Goal: Task Accomplishment & Management: Manage account settings

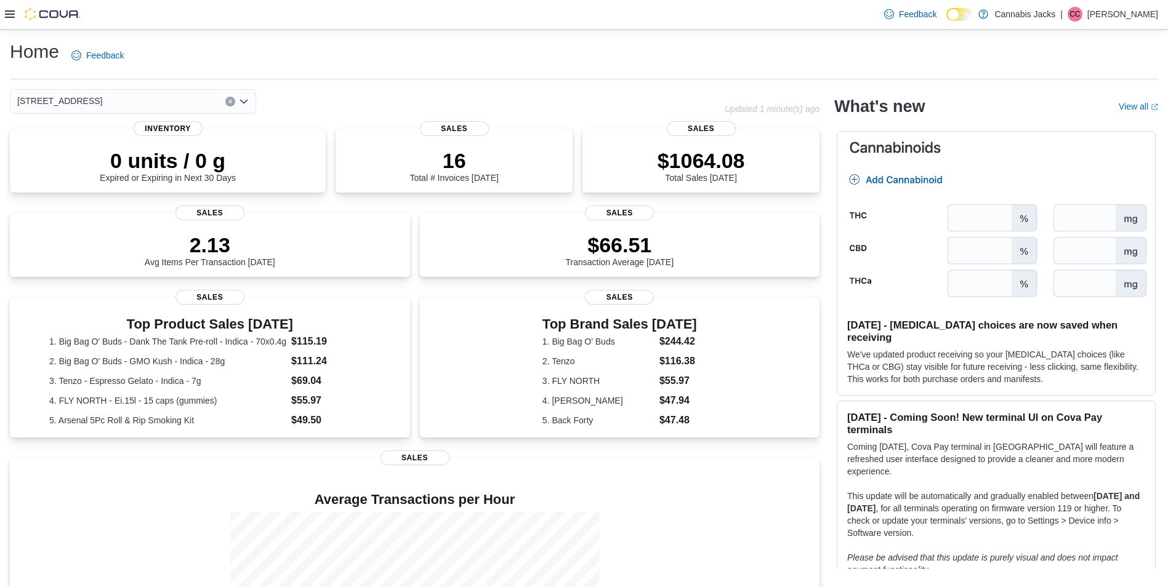
click at [11, 20] on div at bounding box center [42, 14] width 75 height 12
click at [12, 17] on icon at bounding box center [10, 13] width 10 height 7
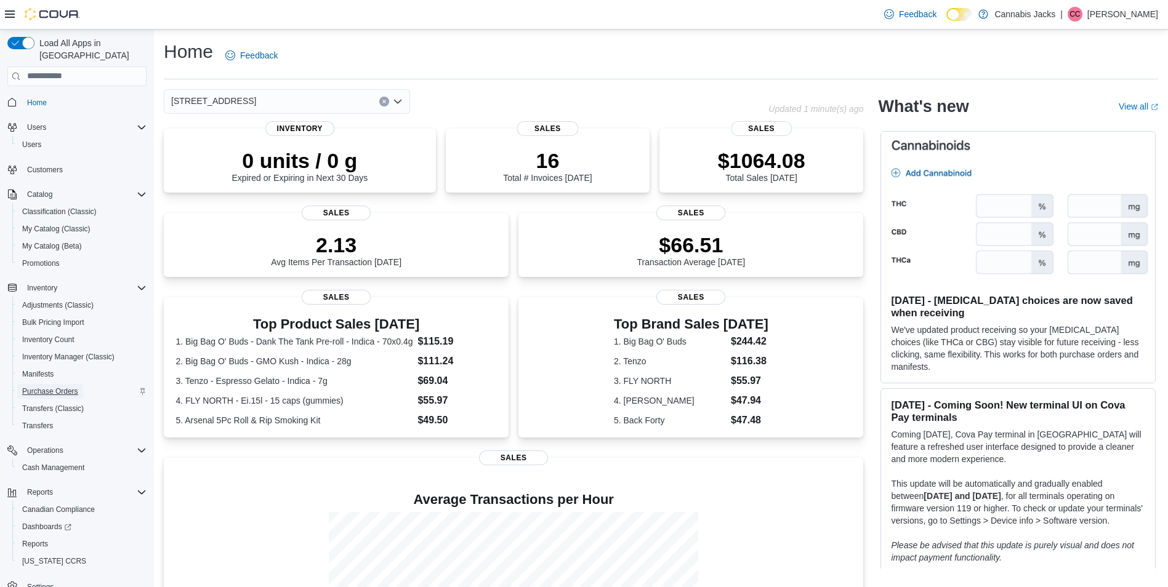
click at [62, 387] on span "Purchase Orders" at bounding box center [50, 392] width 56 height 10
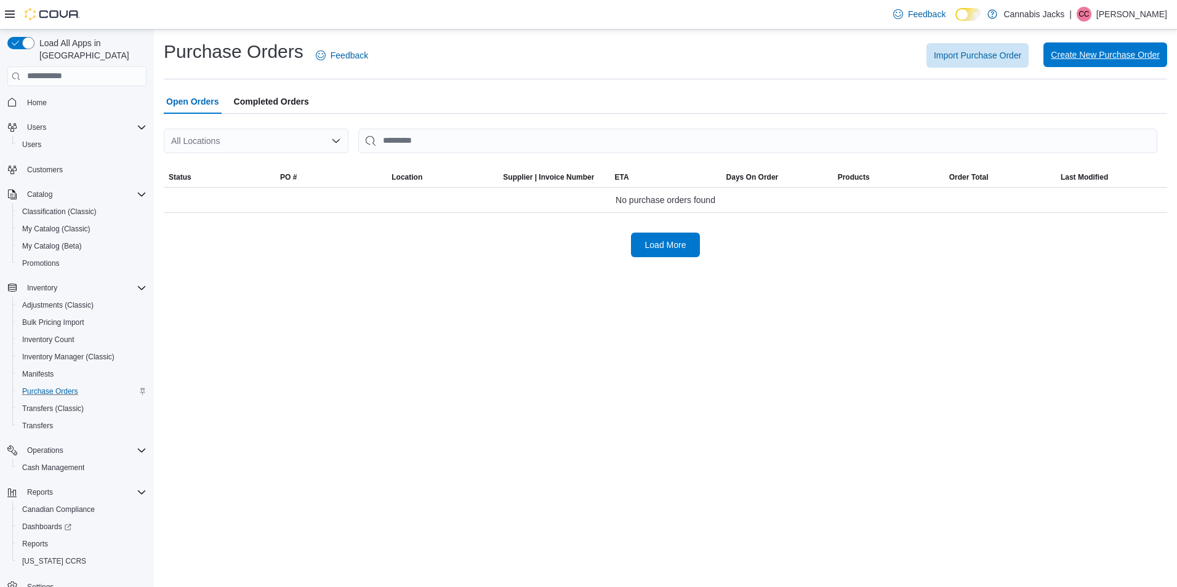
click at [1083, 51] on span "Create New Purchase Order" at bounding box center [1105, 55] width 109 height 12
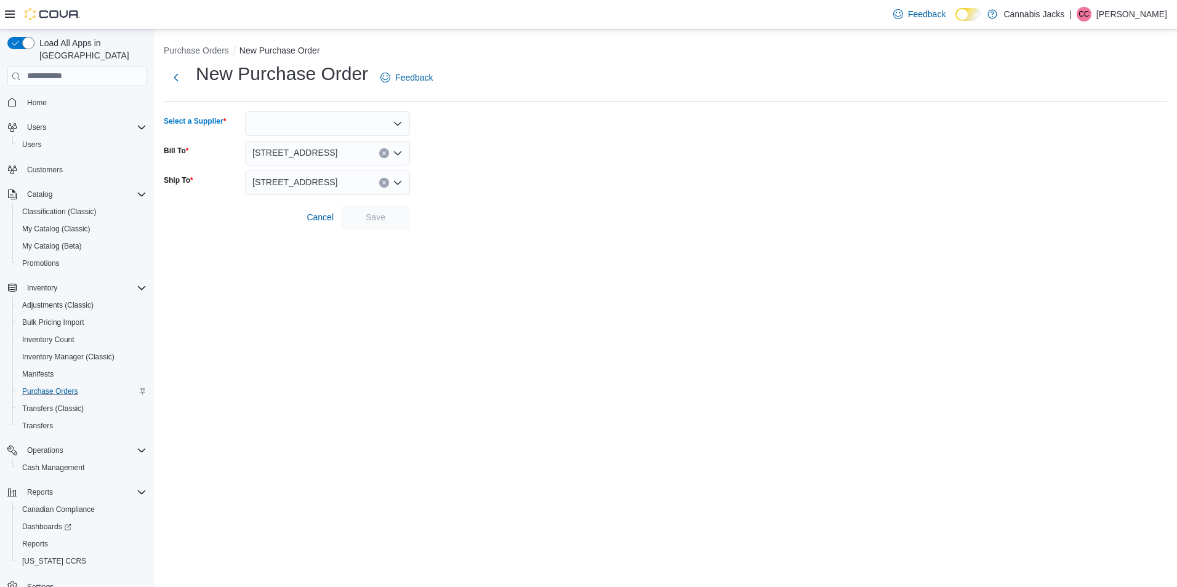
click at [326, 128] on div at bounding box center [327, 123] width 165 height 25
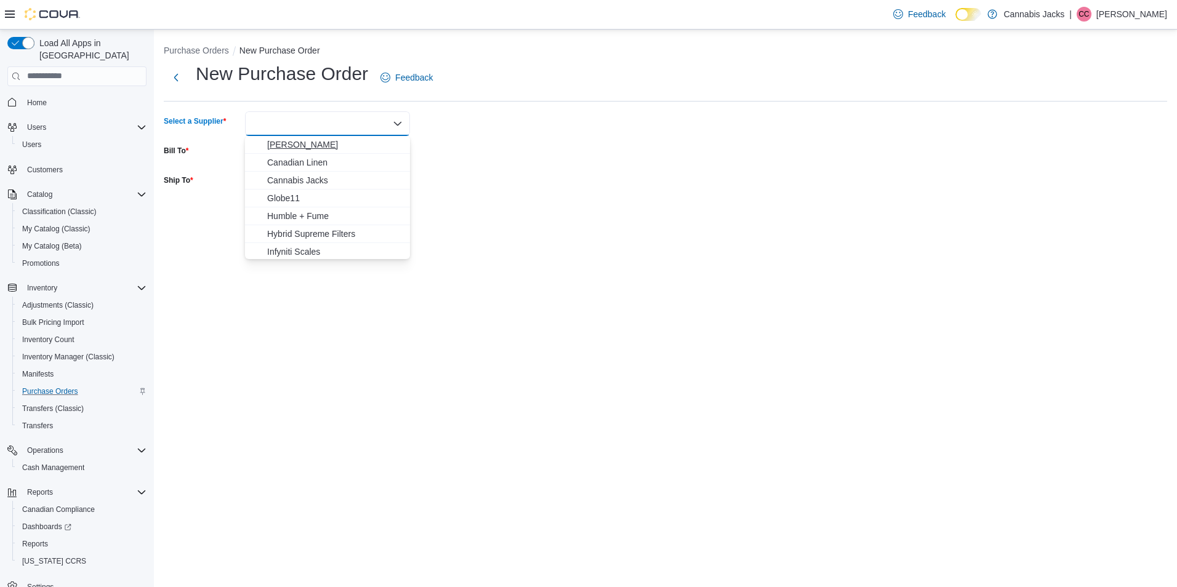
click at [331, 145] on span "[PERSON_NAME]" at bounding box center [334, 144] width 135 height 12
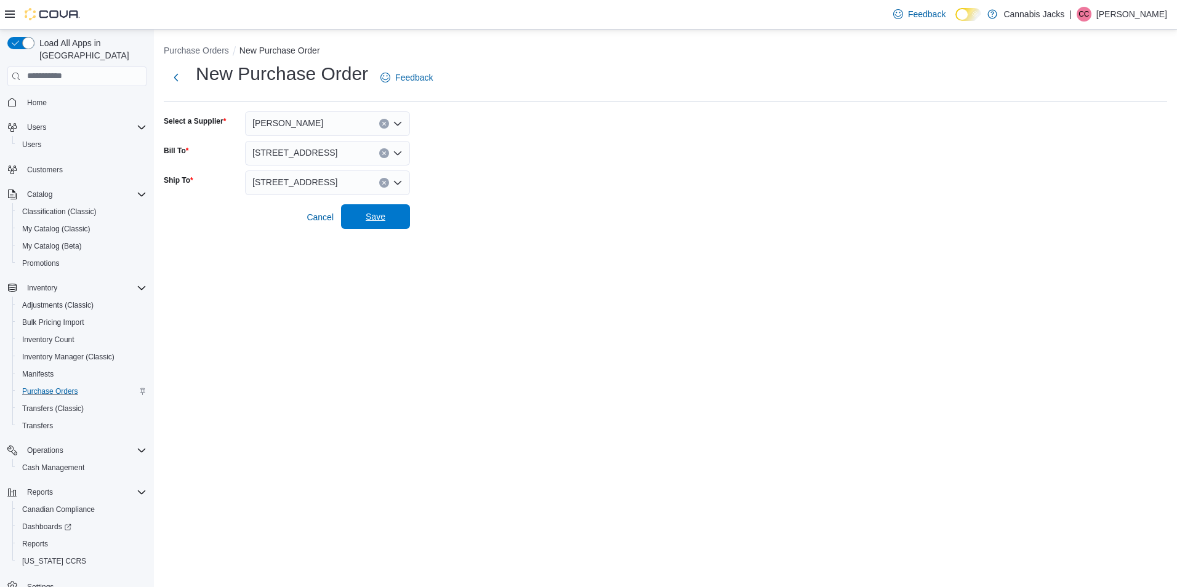
click at [371, 223] on span "Save" at bounding box center [375, 216] width 54 height 25
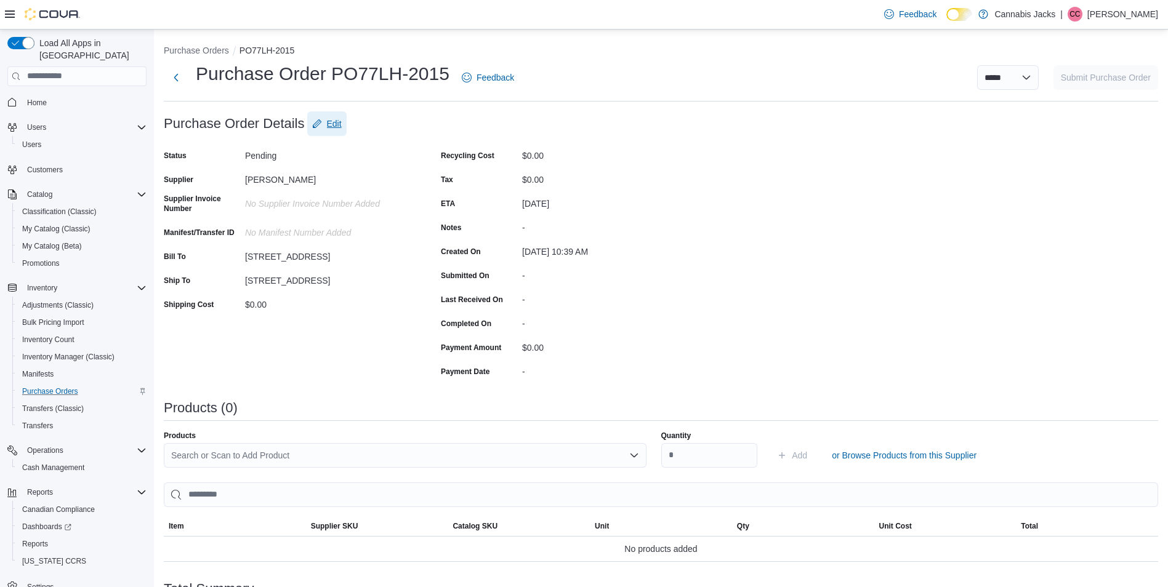
click at [332, 129] on span "Edit" at bounding box center [334, 124] width 15 height 12
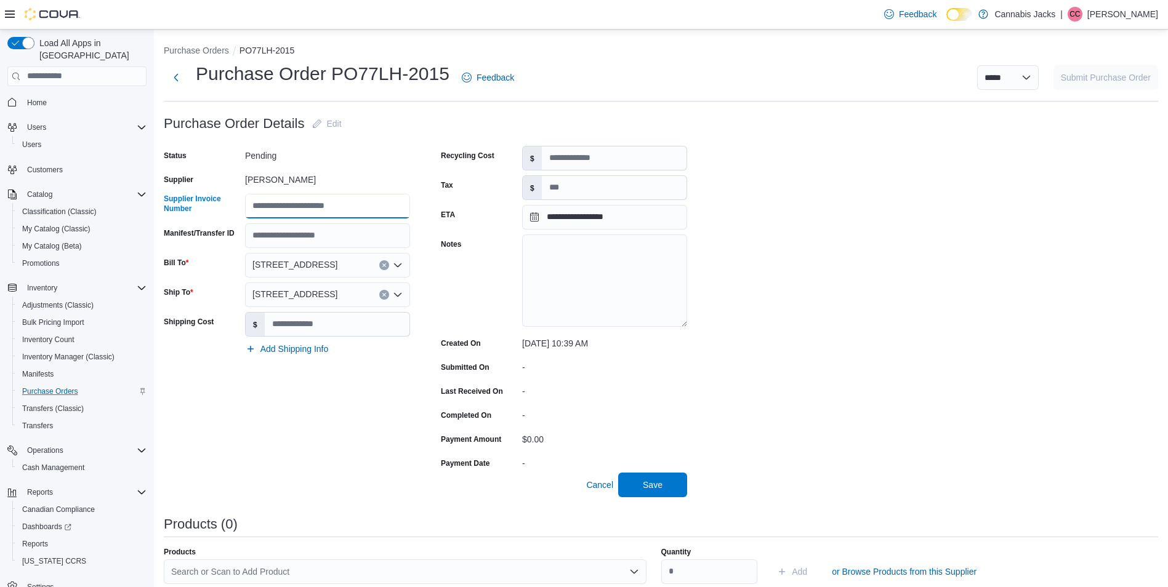
click at [319, 200] on input "Supplier Invoice Number" at bounding box center [327, 206] width 165 height 25
type input "**********"
click at [367, 324] on input "Shipping Cost" at bounding box center [337, 324] width 145 height 23
type input "****"
click at [614, 188] on input "Tax" at bounding box center [614, 187] width 145 height 23
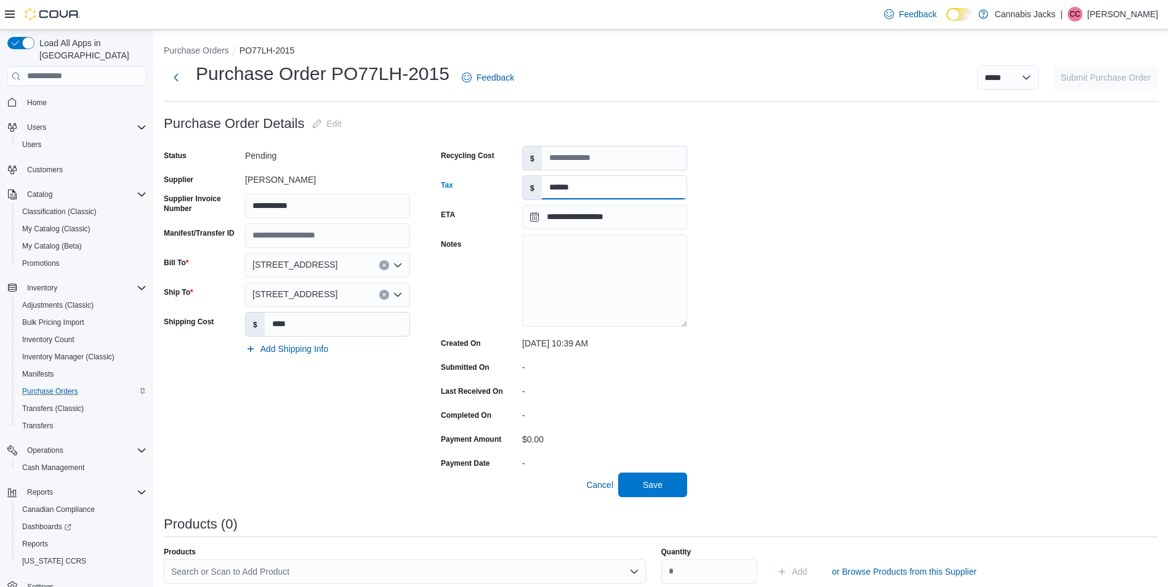
type input "******"
click at [611, 280] on textarea "Notes" at bounding box center [604, 280] width 165 height 92
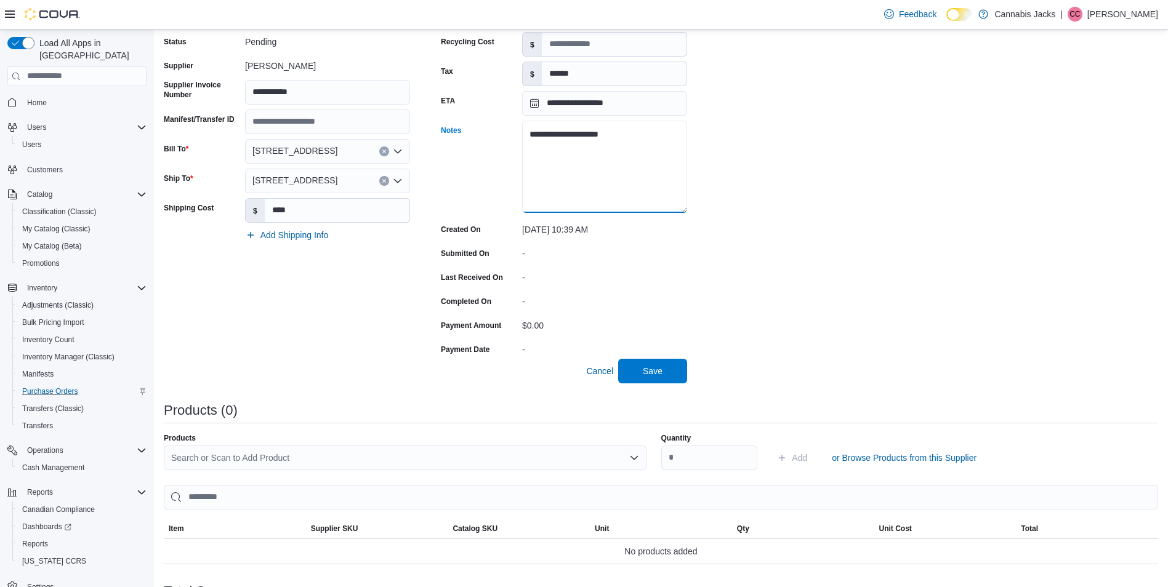
scroll to position [144, 0]
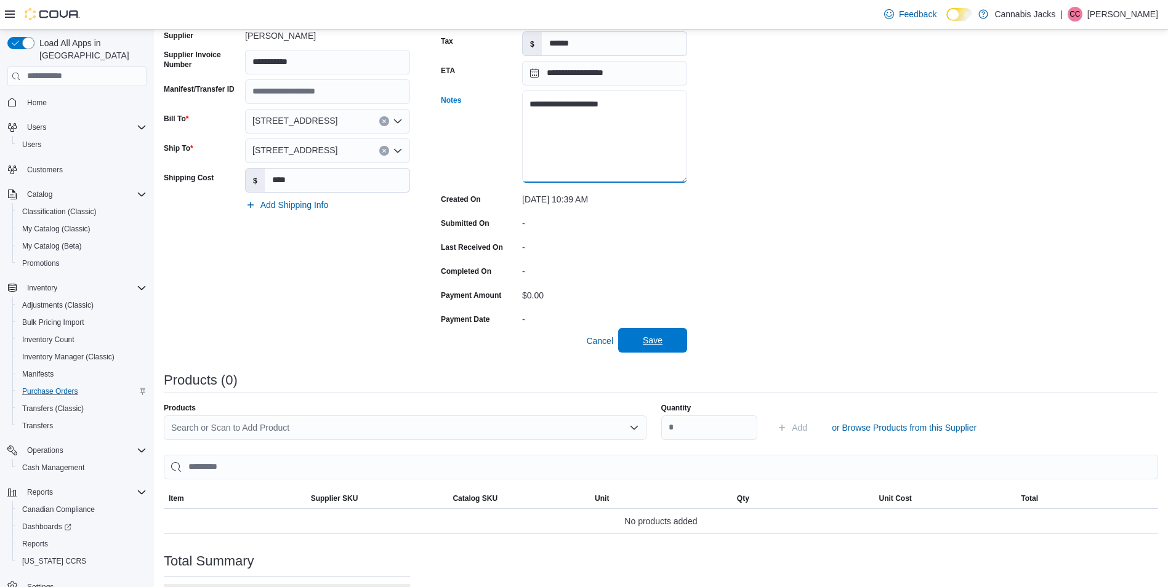
type textarea "**********"
click at [660, 349] on span "Save" at bounding box center [652, 340] width 54 height 25
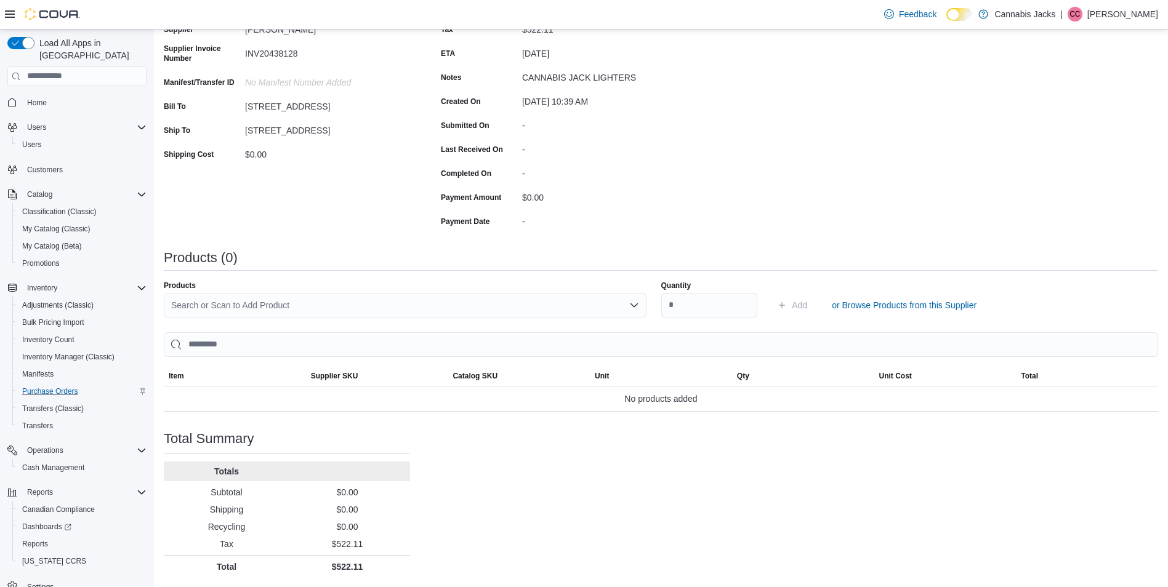
scroll to position [151, 0]
click at [343, 299] on div "Search or Scan to Add Product" at bounding box center [405, 304] width 483 height 25
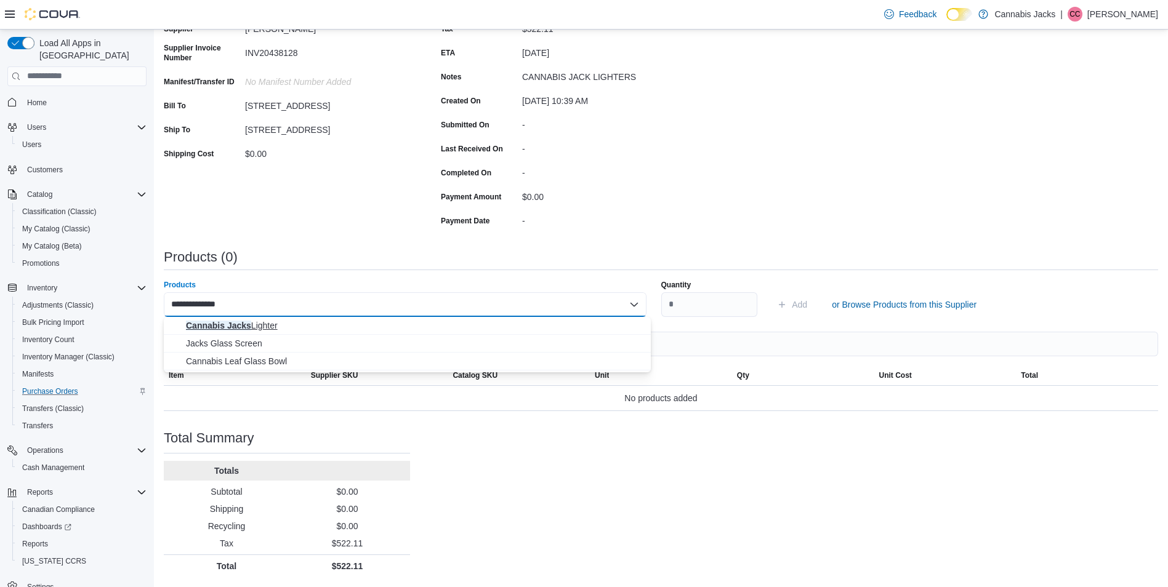
type input "**********"
click at [298, 329] on span "Cannabis Jacks Lighter" at bounding box center [414, 325] width 457 height 12
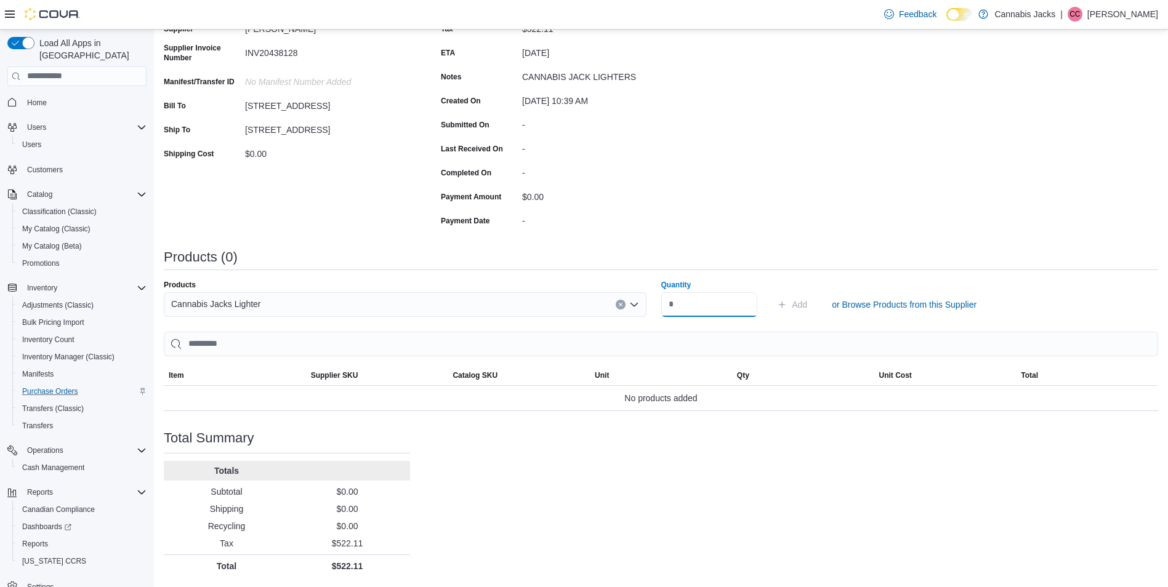
click at [713, 304] on input "Quantity" at bounding box center [709, 304] width 97 height 25
type input "*"
type input "****"
click at [798, 307] on span "Add" at bounding box center [798, 304] width 15 height 12
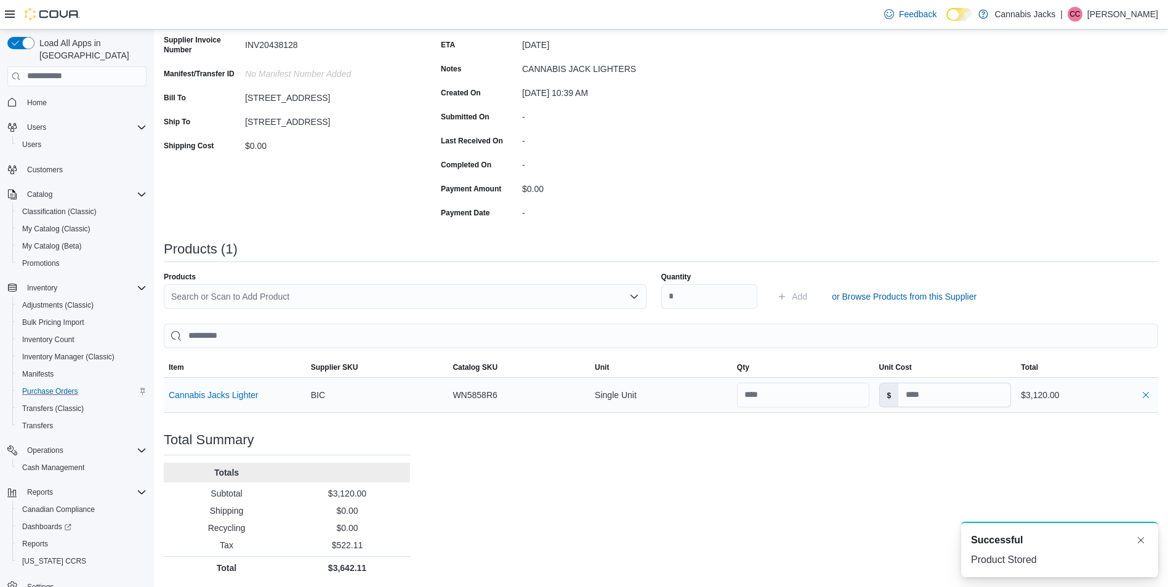
scroll to position [161, 0]
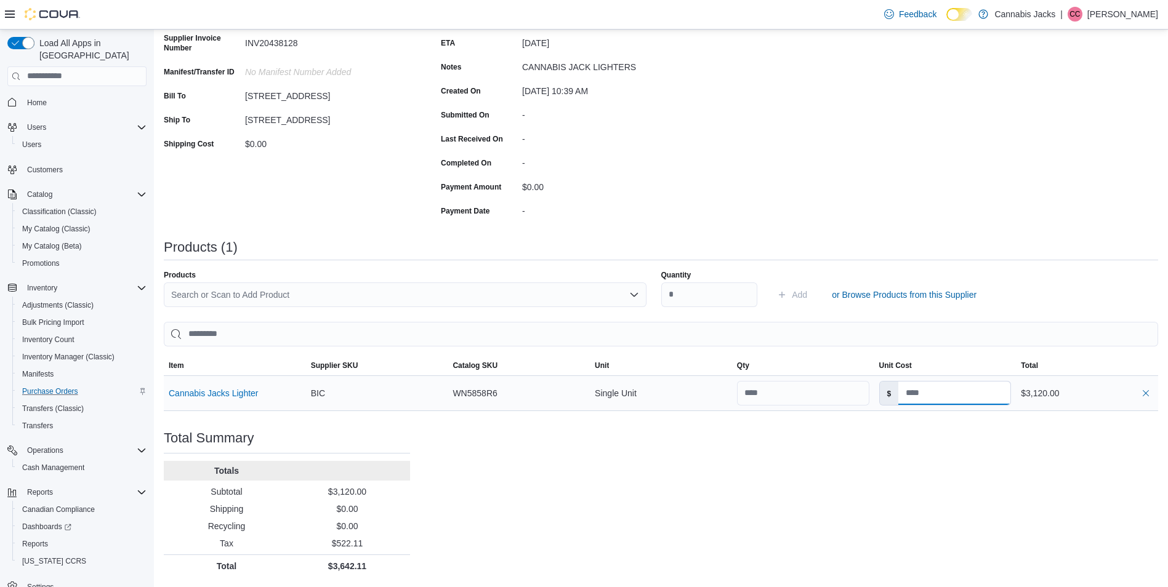
click at [981, 385] on input at bounding box center [954, 393] width 112 height 23
click at [982, 385] on input at bounding box center [954, 393] width 112 height 23
click at [970, 390] on input at bounding box center [954, 393] width 112 height 23
type input "****"
click at [944, 467] on div "Purchase Order: PO77LH-2015 Feedback Purchase Order Details Edit Status Pending…" at bounding box center [661, 264] width 994 height 627
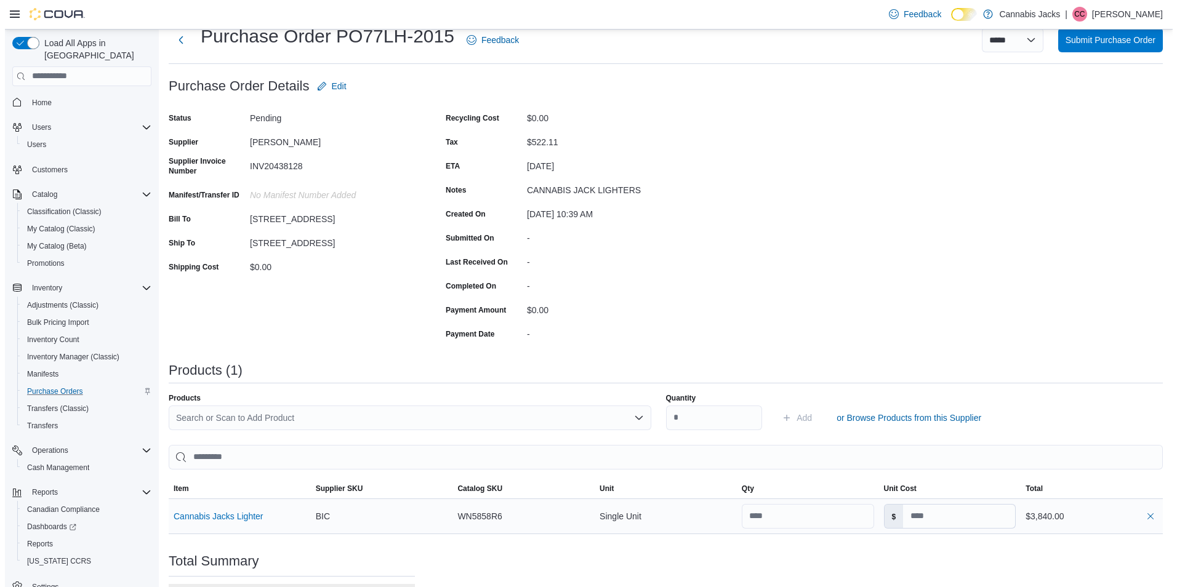
scroll to position [0, 0]
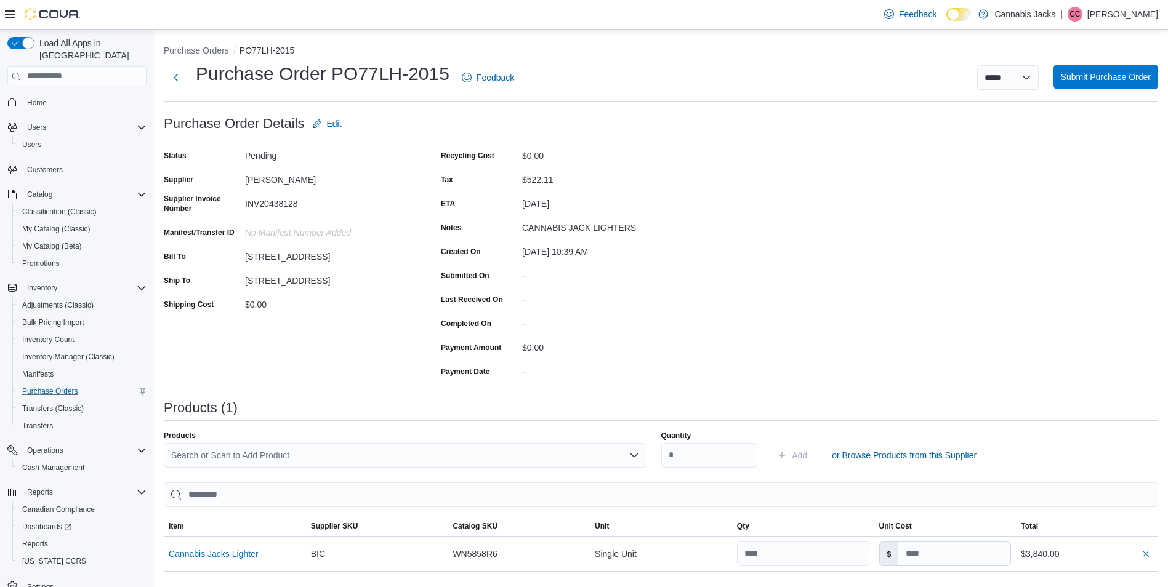
click at [1105, 77] on span "Submit Purchase Order" at bounding box center [1105, 77] width 90 height 12
type input "****"
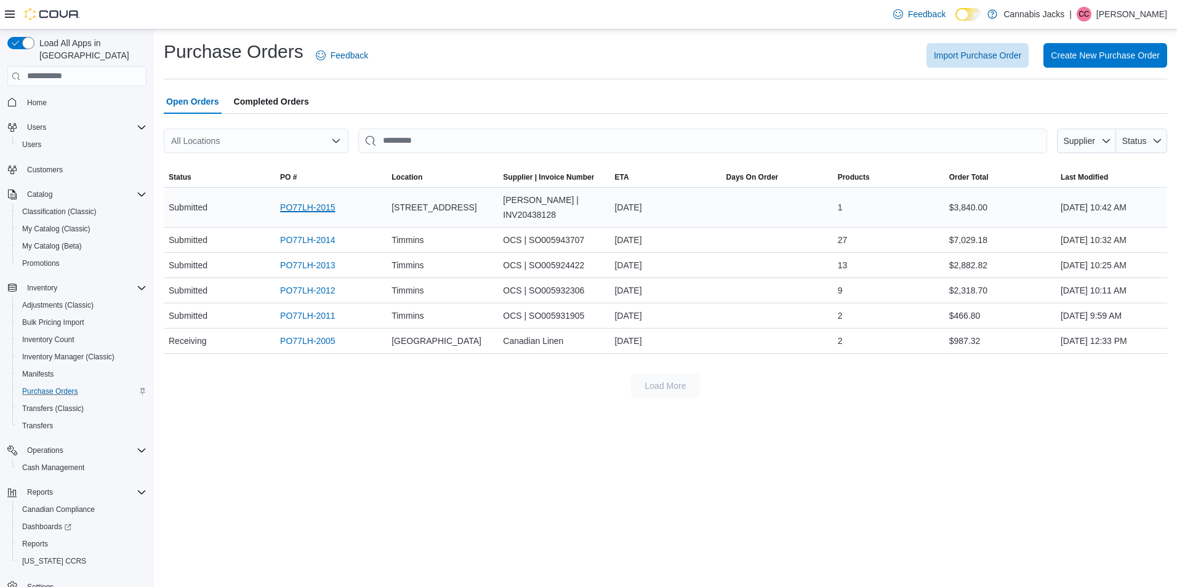
click at [298, 205] on link "PO77LH-2015" at bounding box center [307, 207] width 55 height 15
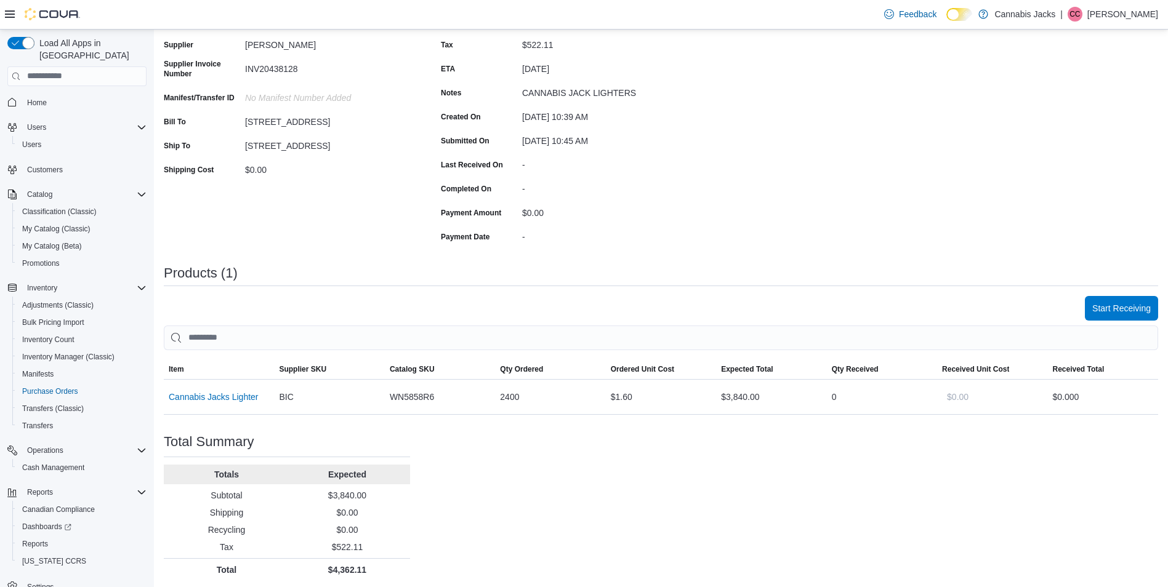
scroll to position [138, 0]
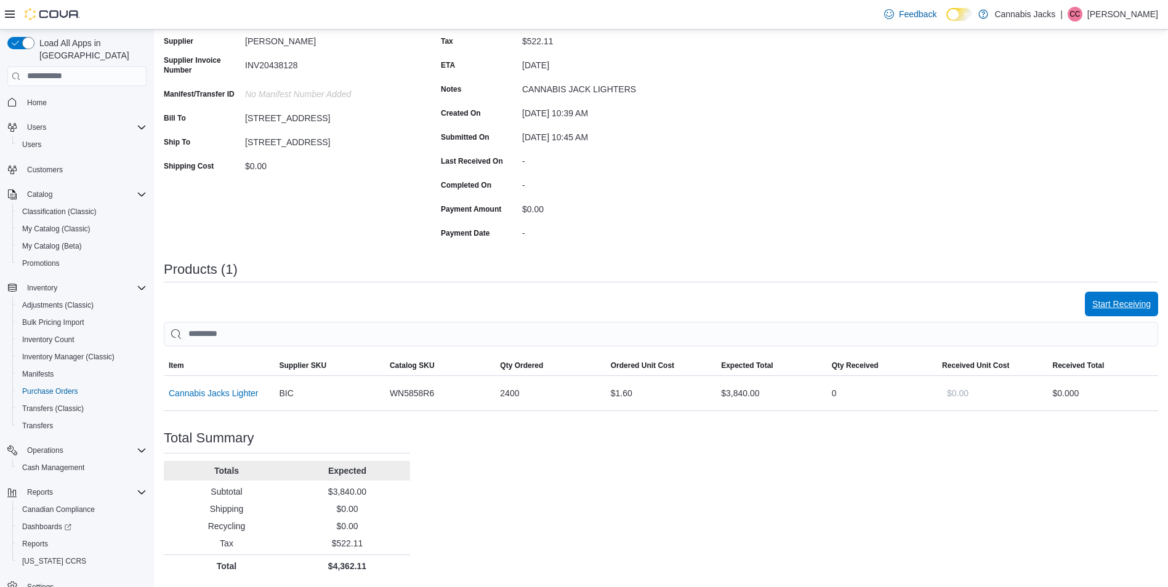
click at [1115, 305] on span "Start Receiving" at bounding box center [1121, 304] width 58 height 12
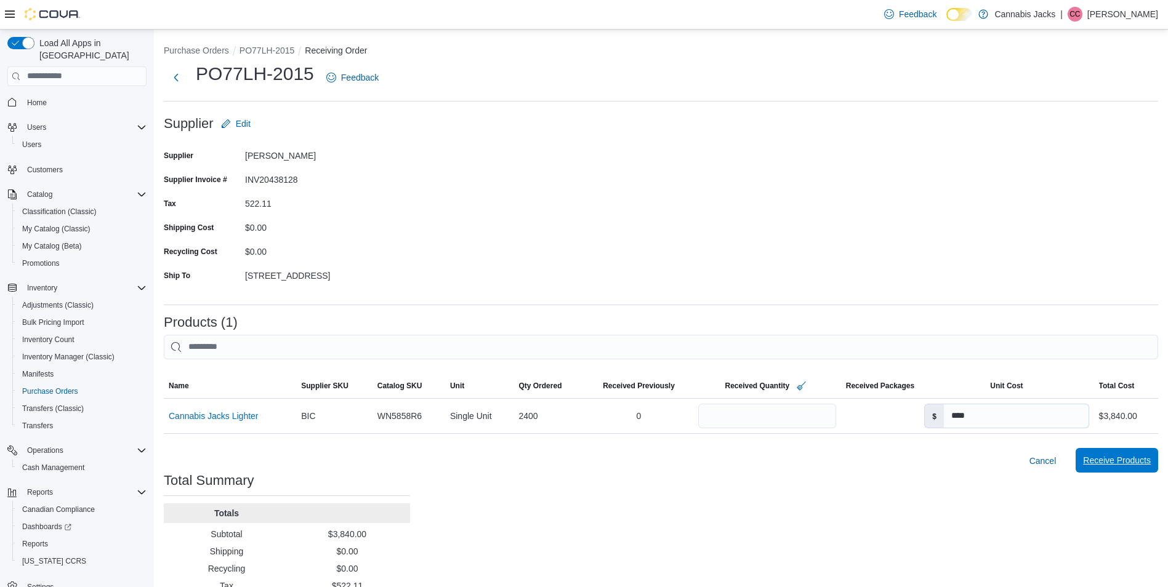
click at [1129, 466] on span "Receive Products" at bounding box center [1117, 460] width 68 height 12
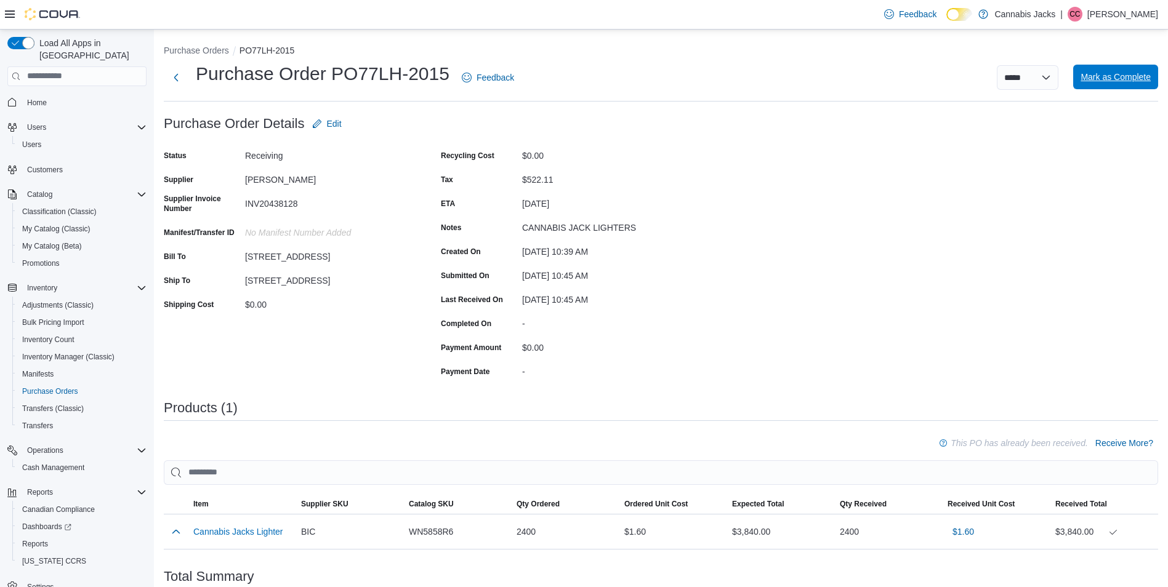
click at [1110, 78] on span "Mark as Complete" at bounding box center [1115, 77] width 70 height 12
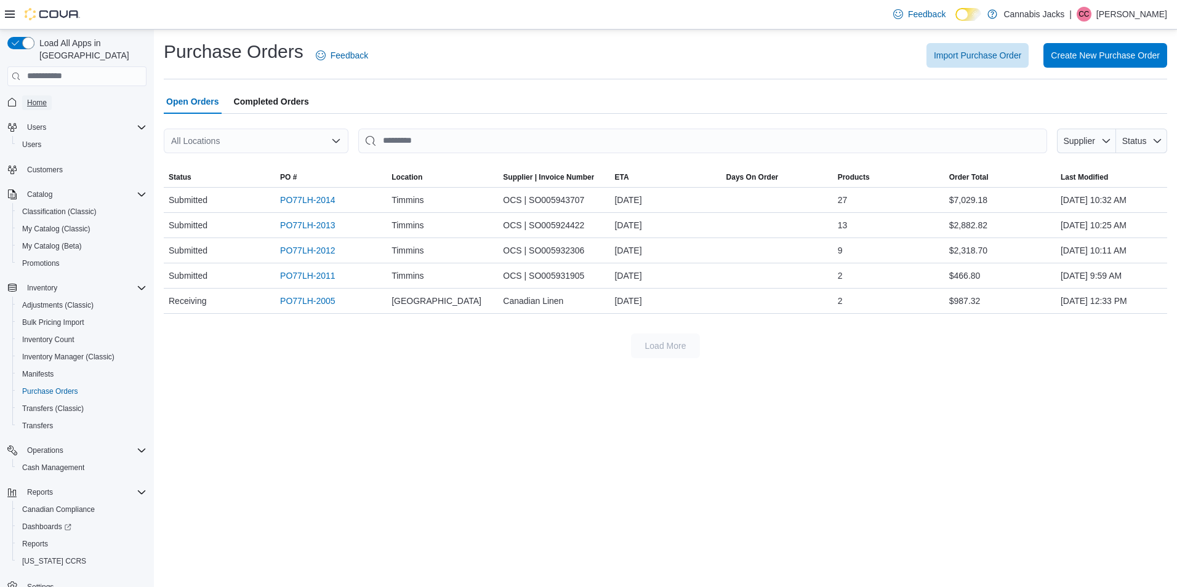
click at [30, 98] on span "Home" at bounding box center [37, 103] width 20 height 10
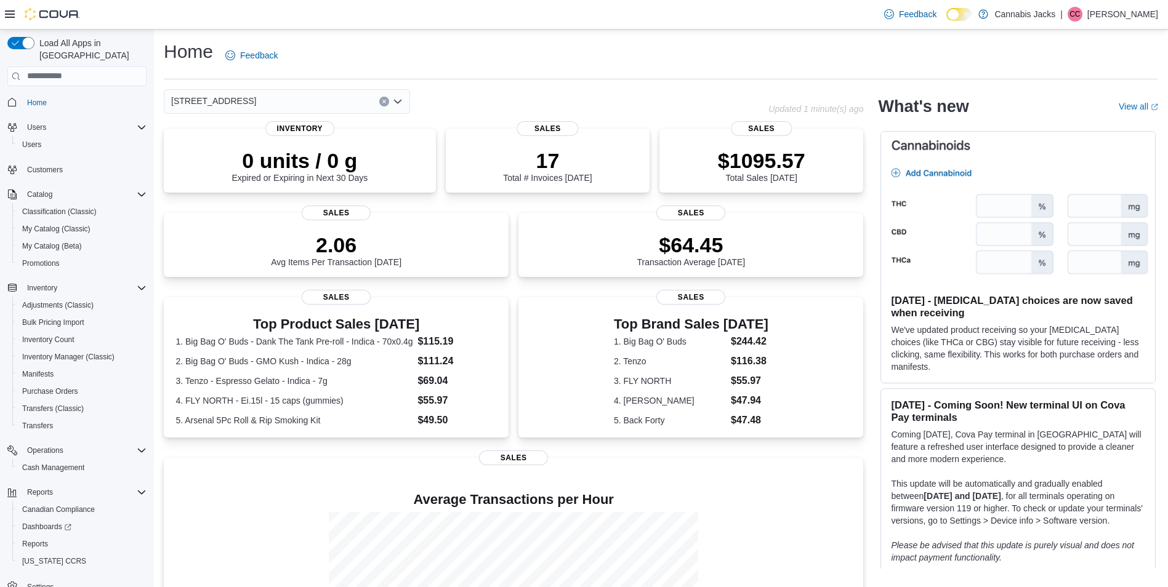
click at [678, 100] on div "[STREET_ADDRESS]" at bounding box center [466, 101] width 604 height 25
click at [30, 421] on span "Transfers" at bounding box center [37, 426] width 31 height 10
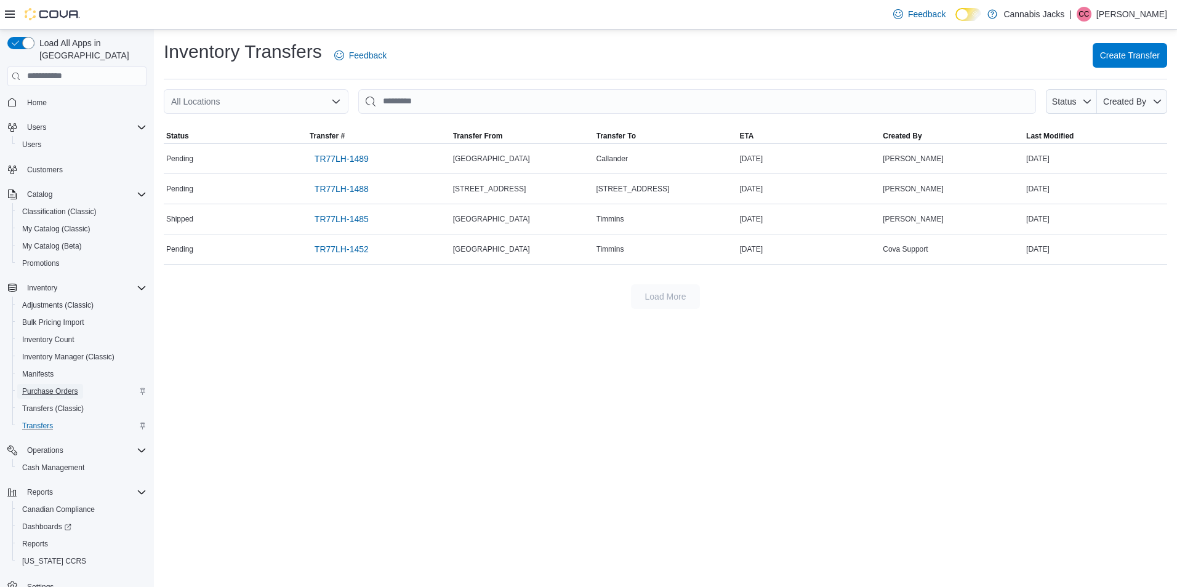
click at [55, 387] on span "Purchase Orders" at bounding box center [50, 392] width 56 height 10
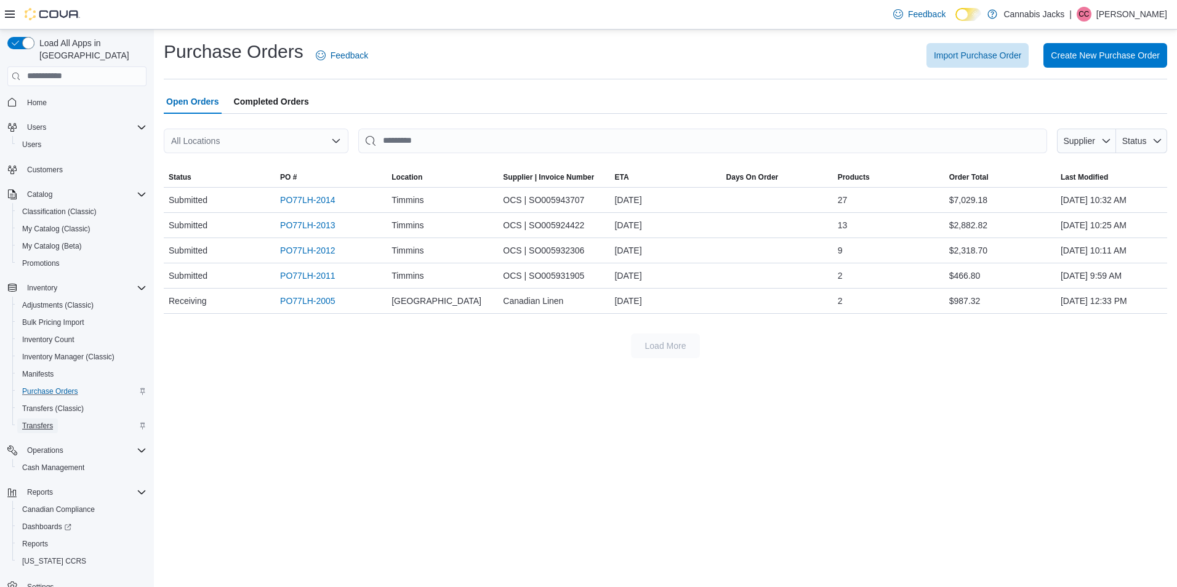
click at [41, 421] on span "Transfers" at bounding box center [37, 426] width 31 height 10
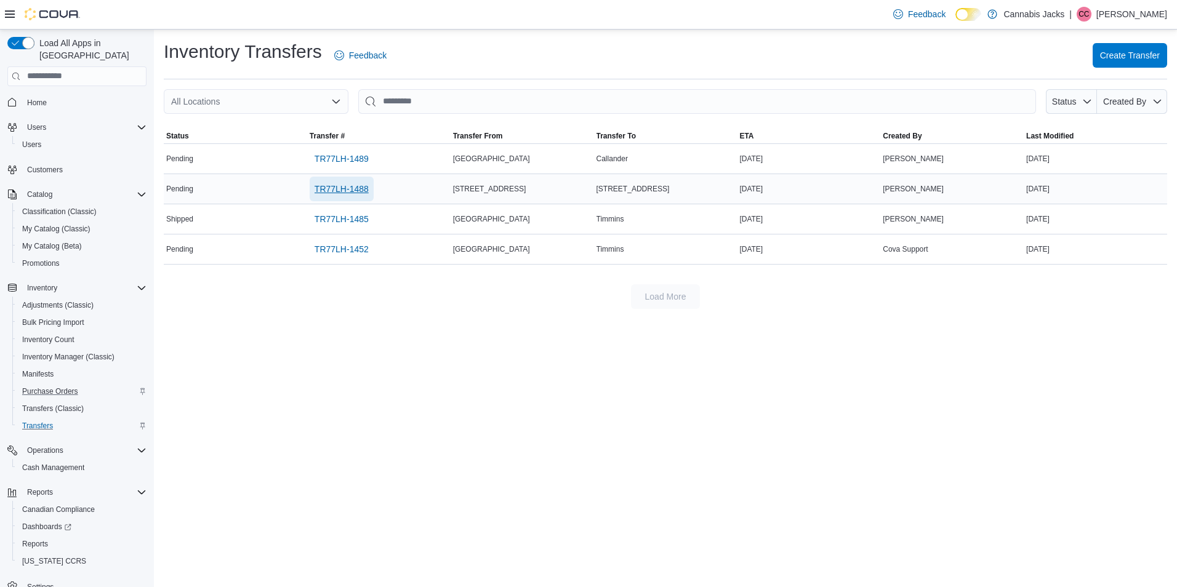
click at [343, 192] on span "TR77LH-1488" at bounding box center [342, 189] width 54 height 12
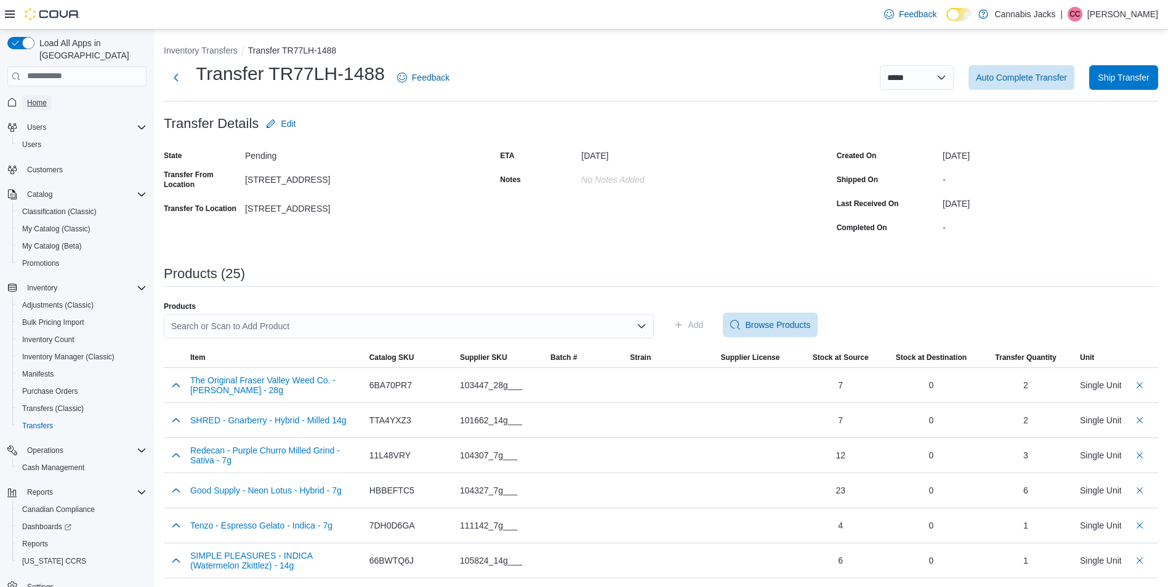
click at [44, 98] on span "Home" at bounding box center [37, 103] width 20 height 10
